Goal: Task Accomplishment & Management: Manage account settings

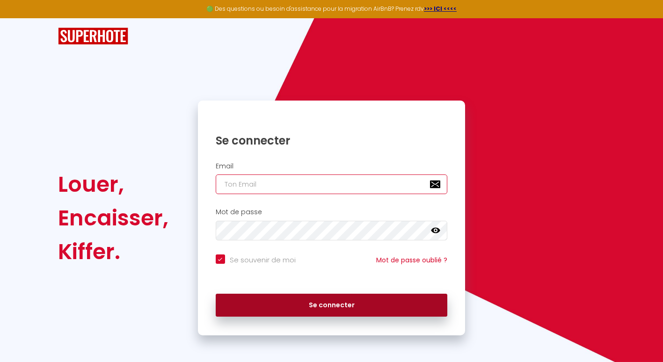
type input "[EMAIL_ADDRESS][DOMAIN_NAME]"
click at [309, 305] on button "Se connecter" at bounding box center [332, 305] width 232 height 23
checkbox input "true"
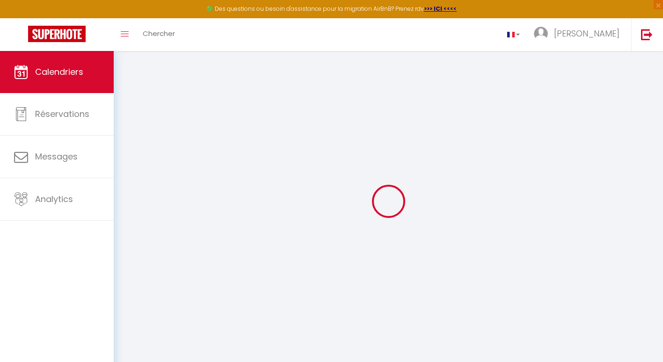
select select
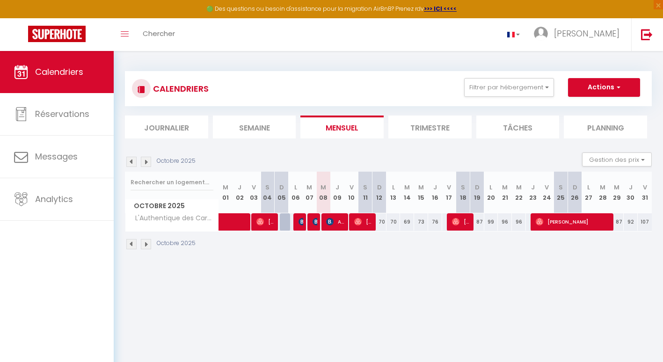
select select
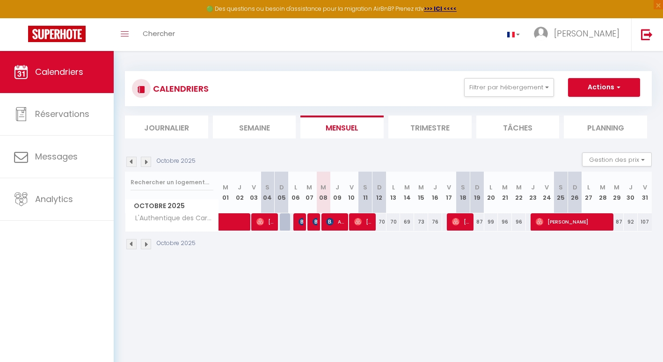
select select
click at [327, 221] on img at bounding box center [329, 221] width 7 height 7
select select "OK"
select select "KO"
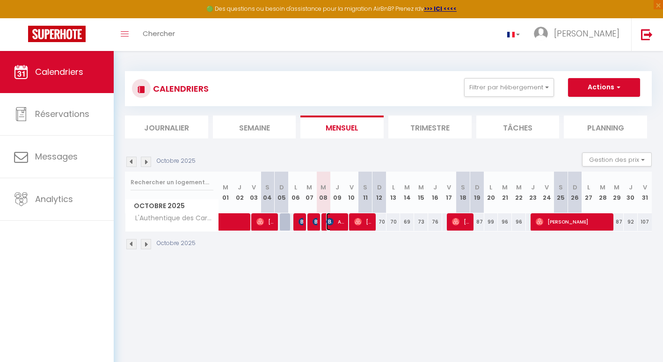
select select "0"
select select "1"
select select
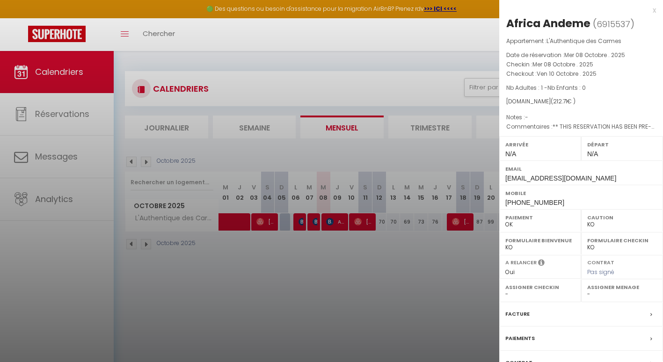
click at [314, 221] on div at bounding box center [331, 181] width 663 height 362
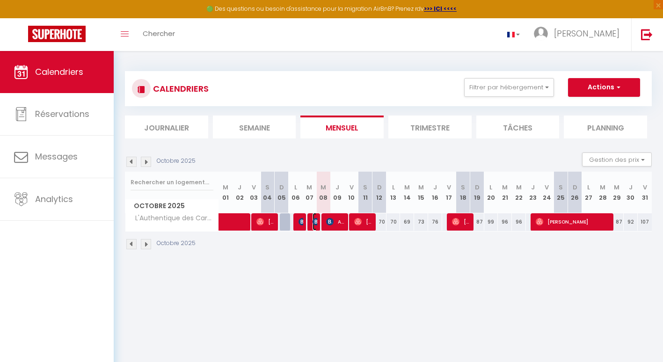
click at [314, 221] on img at bounding box center [315, 221] width 7 height 7
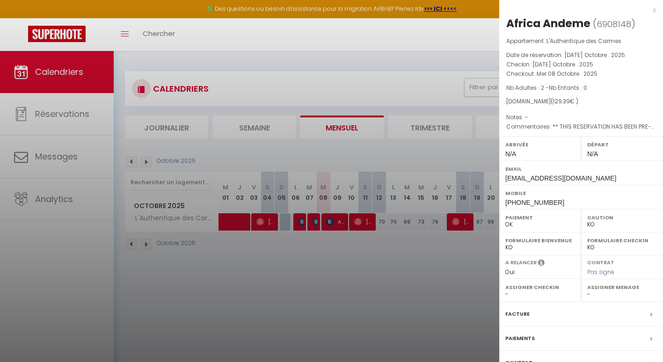
click at [300, 223] on div at bounding box center [331, 181] width 663 height 362
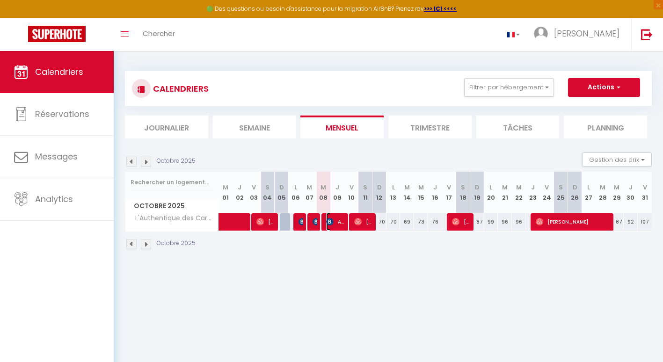
click at [333, 222] on img at bounding box center [329, 221] width 7 height 7
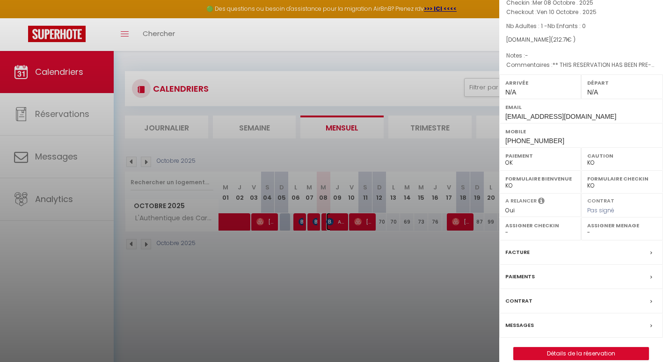
scroll to position [74, 0]
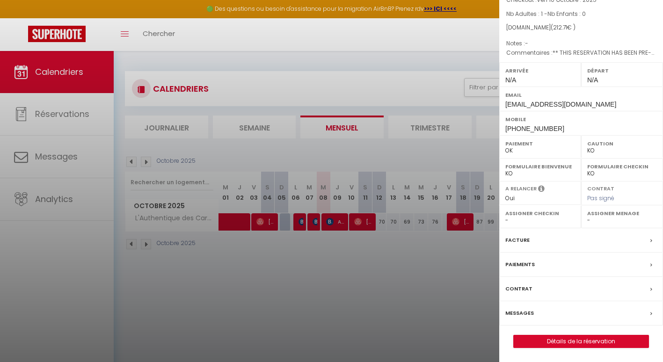
click at [521, 242] on label "Facture" at bounding box center [517, 240] width 24 height 10
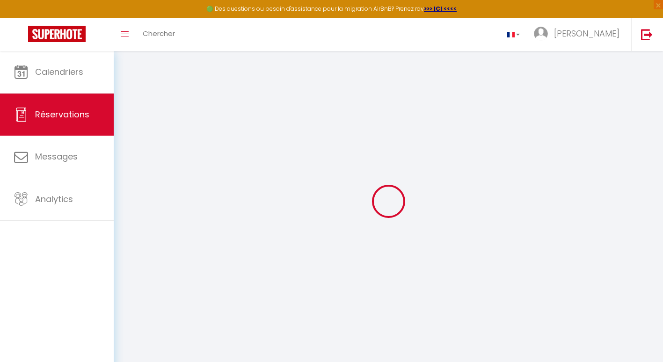
select select "cleaning"
select select "taxes"
select select
checkbox input "false"
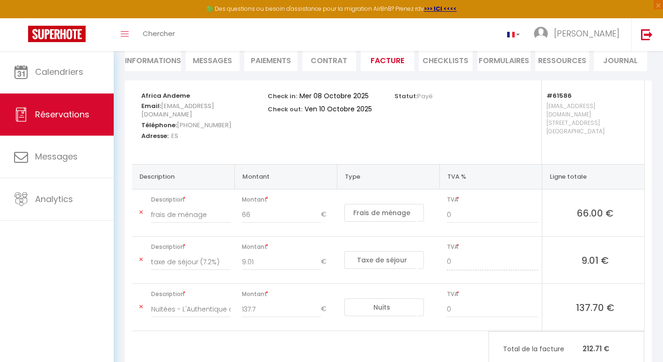
scroll to position [94, 0]
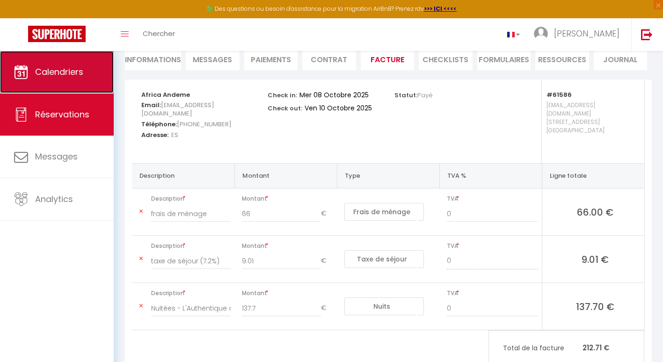
click at [57, 72] on span "Calendriers" at bounding box center [59, 72] width 48 height 12
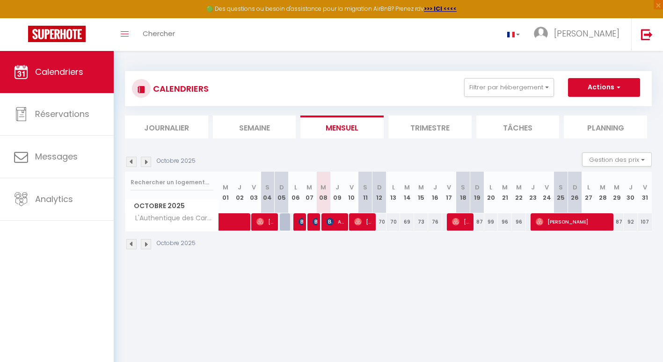
click at [145, 246] on img at bounding box center [146, 244] width 10 height 10
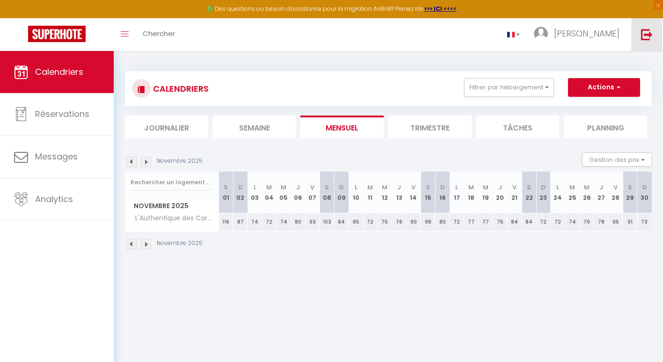
click at [640, 31] on link at bounding box center [646, 34] width 31 height 33
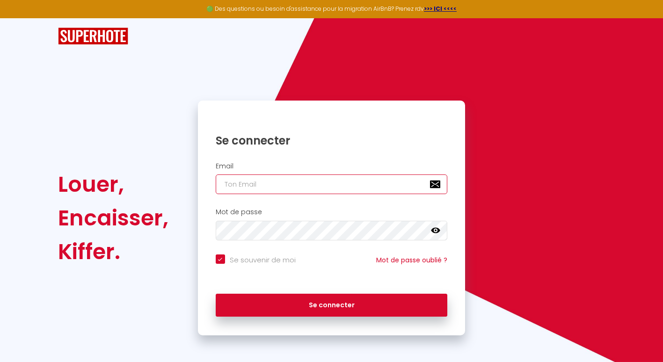
type input "[EMAIL_ADDRESS][DOMAIN_NAME]"
checkbox input "true"
